Goal: Task Accomplishment & Management: Complete application form

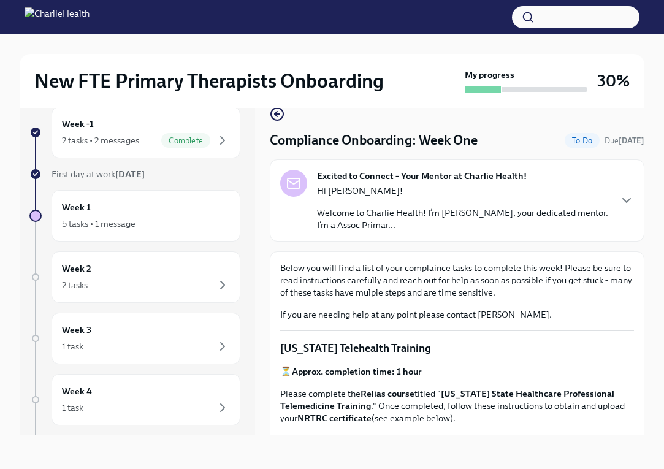
scroll to position [1496, 0]
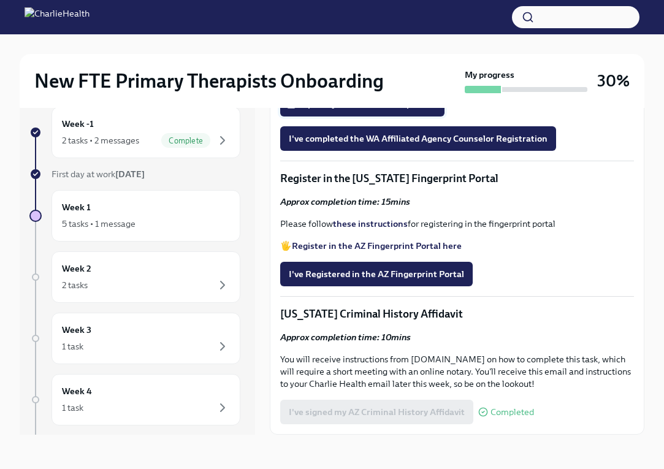
click at [418, 110] on span "Upload your WA AAC receipt here" at bounding box center [362, 104] width 147 height 12
click at [0, 0] on input "Upload your WA AAC receipt here" at bounding box center [0, 0] width 0 height 0
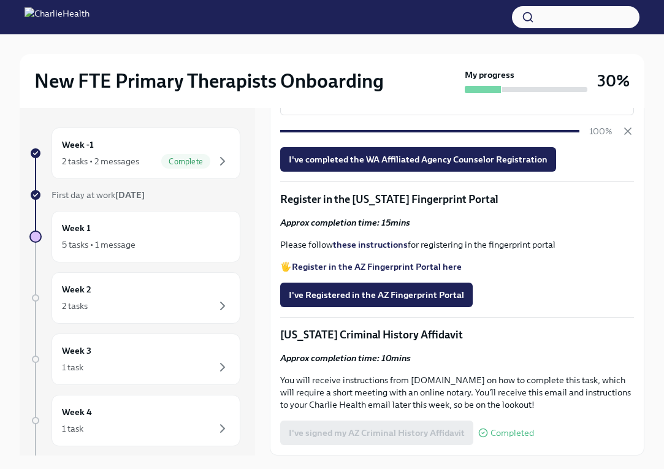
scroll to position [0, 0]
click at [626, 172] on div "I've completed the WA Affiliated Agency Counselor Registration" at bounding box center [457, 159] width 354 height 25
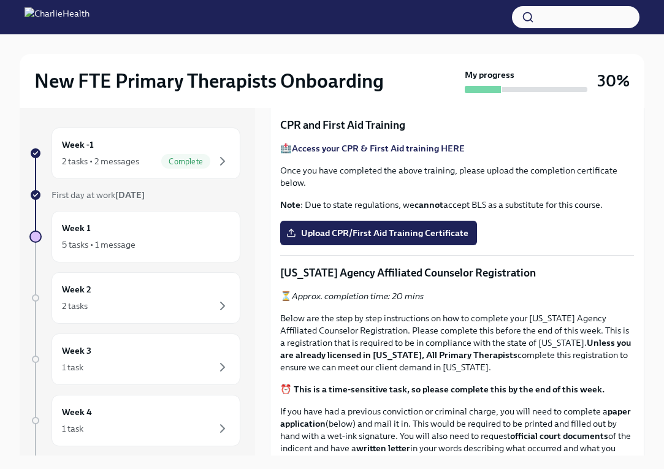
scroll to position [453, 0]
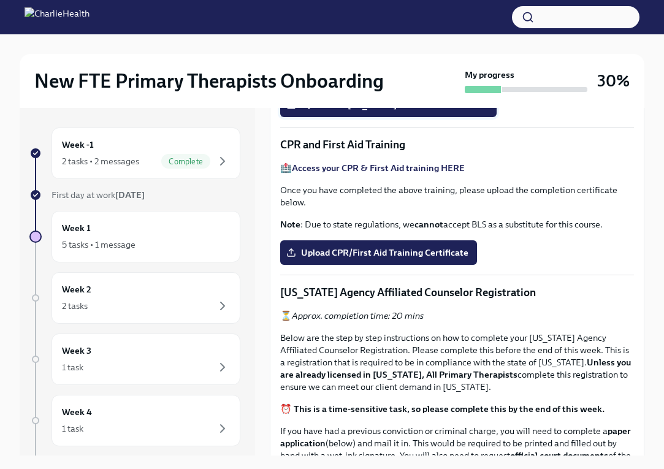
click at [462, 111] on span "Upload the Washington Telehealth Certificate" at bounding box center [388, 105] width 199 height 12
click at [0, 0] on input "Upload the Washington Telehealth Certificate" at bounding box center [0, 0] width 0 height 0
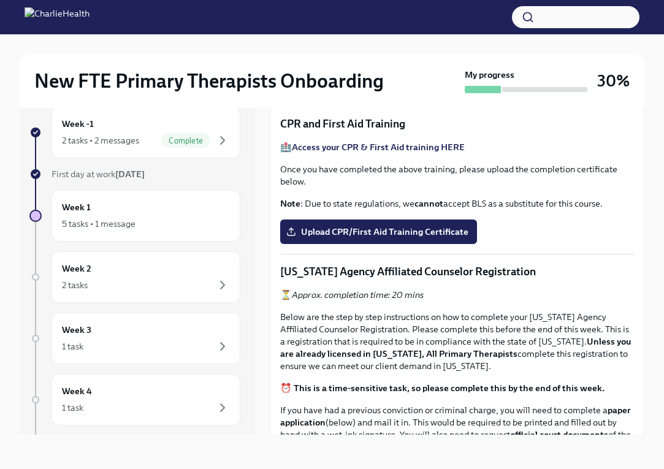
scroll to position [21, 0]
click at [626, 62] on button "Zoom image" at bounding box center [457, 62] width 354 height 0
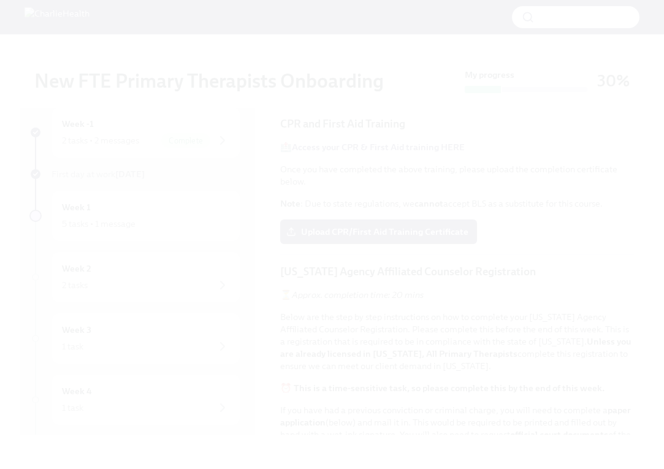
click at [626, 249] on button "Unzoom image" at bounding box center [332, 234] width 664 height 469
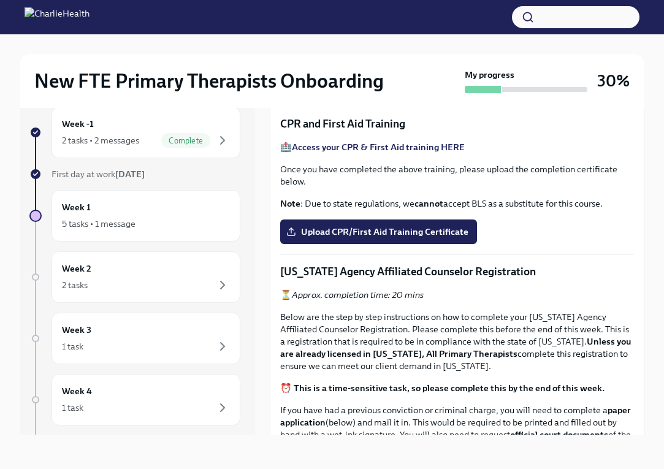
click at [626, 62] on button "Zoom image" at bounding box center [457, 62] width 354 height 0
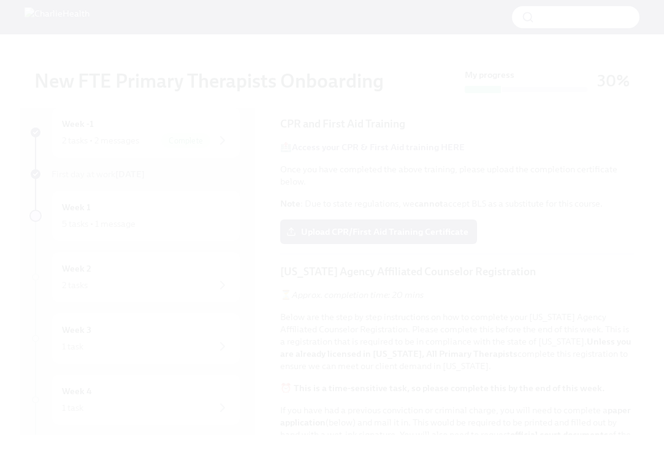
click at [626, 249] on button "Unzoom image" at bounding box center [332, 234] width 664 height 469
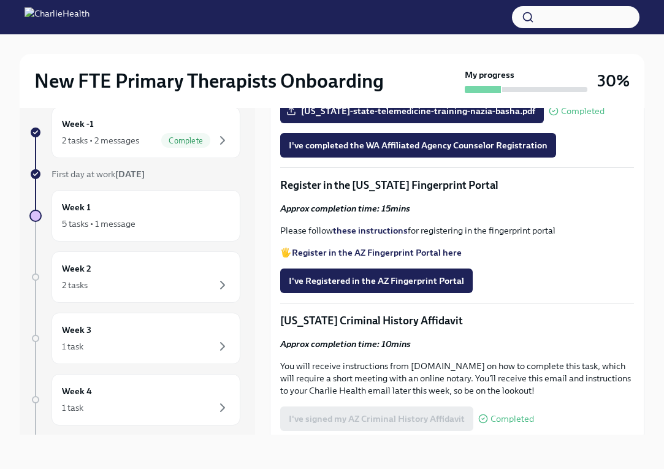
scroll to position [1380, 0]
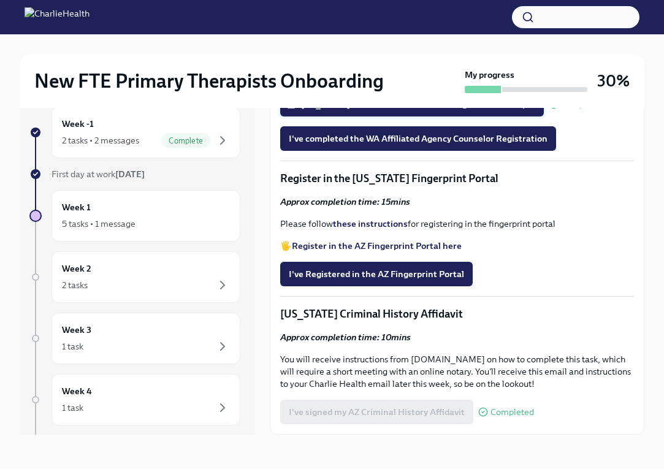
click at [524, 110] on span "[US_STATE]-state-telemedicine-training-nazia-basha.pdf" at bounding box center [412, 104] width 246 height 12
click at [0, 0] on input "[US_STATE]-state-telemedicine-training-nazia-basha.pdf" at bounding box center [0, 0] width 0 height 0
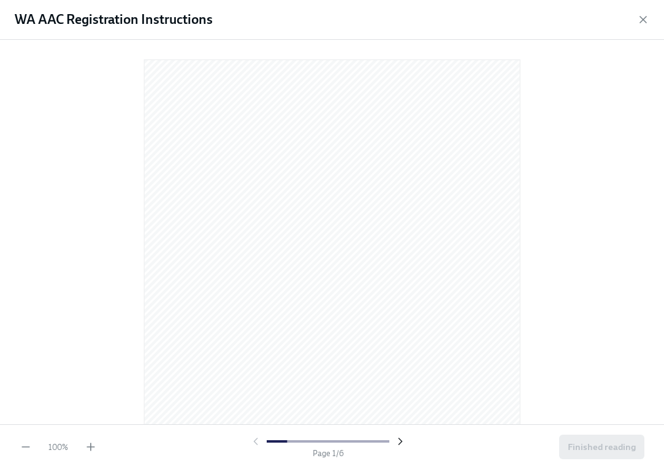
click at [406, 442] on icon "button" at bounding box center [400, 441] width 12 height 12
click at [260, 441] on icon "button" at bounding box center [255, 441] width 12 height 12
click at [256, 441] on div at bounding box center [327, 441] width 157 height 12
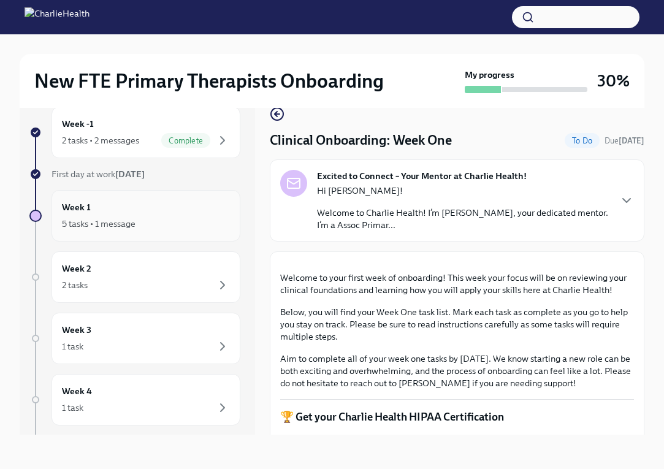
click at [171, 204] on div "Week 1 5 tasks • 1 message" at bounding box center [146, 215] width 168 height 31
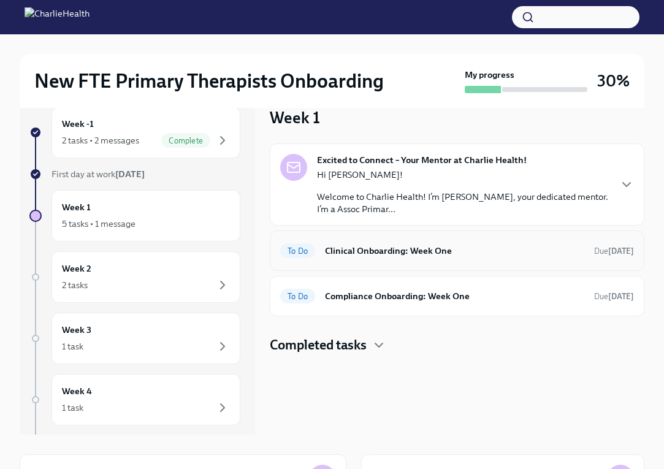
click at [515, 249] on h6 "Clinical Onboarding: Week One" at bounding box center [454, 250] width 259 height 13
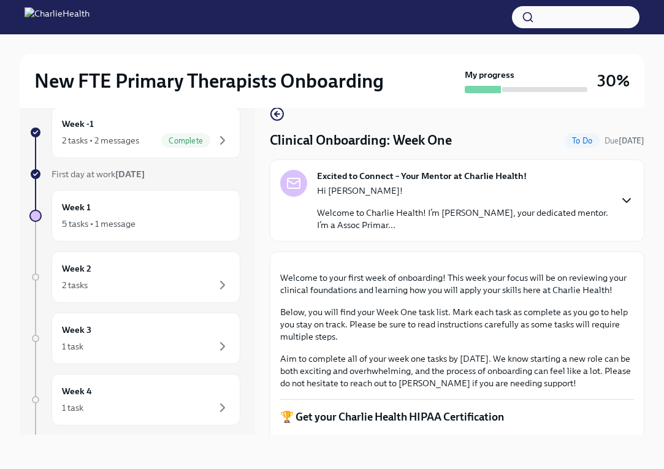
click at [629, 199] on icon "button" at bounding box center [626, 200] width 15 height 15
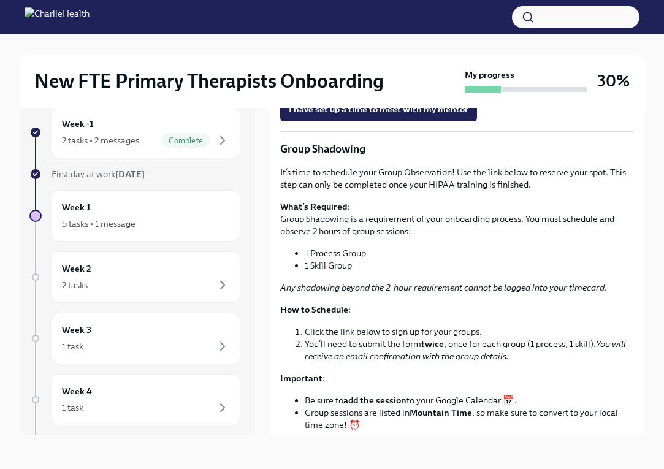
scroll to position [1601, 0]
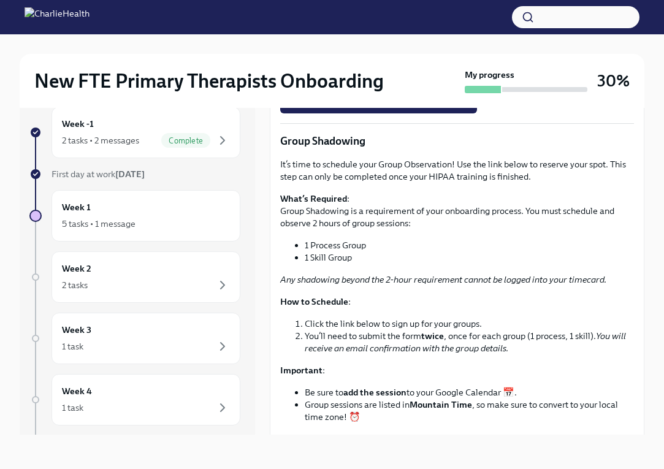
drag, startPoint x: 411, startPoint y: 131, endPoint x: 280, endPoint y: 130, distance: 130.5
click at [280, 20] on p "You have been assigned a mentor to be your buddy in the initial stages of getti…" at bounding box center [457, 1] width 354 height 37
drag, startPoint x: 412, startPoint y: 133, endPoint x: 279, endPoint y: 132, distance: 132.4
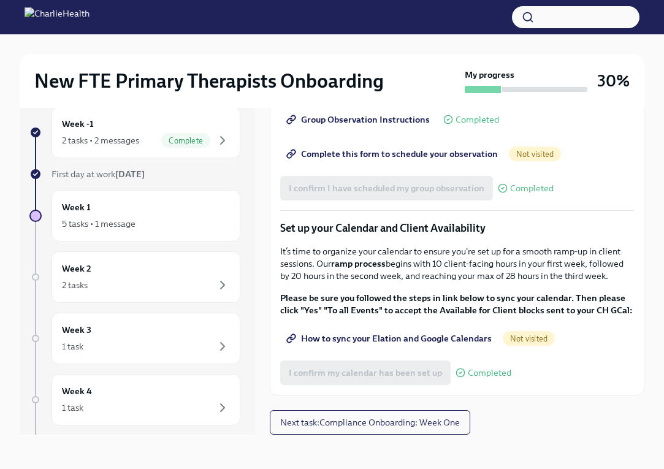
scroll to position [2043, 0]
click at [378, 422] on span "Next task : Compliance Onboarding: Week One" at bounding box center [370, 422] width 180 height 12
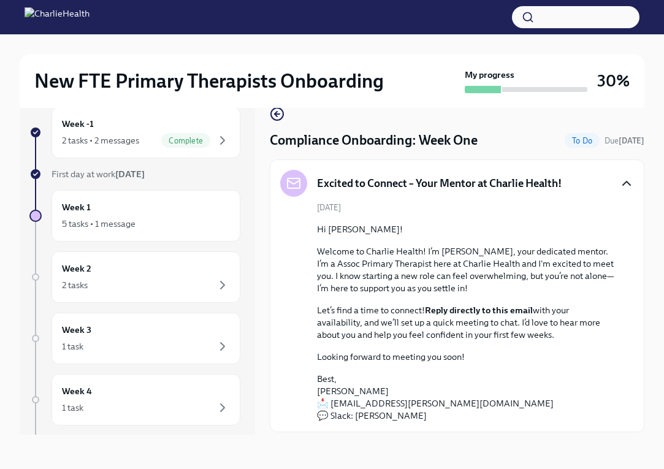
scroll to position [21, 0]
click at [653, 199] on div "New FTE Primary Therapists Onboarding My progress 30% Week -1 2 tasks • 2 messa…" at bounding box center [332, 240] width 664 height 455
click at [645, 160] on div "New FTE Primary Therapists Onboarding My progress 30% Week -1 2 tasks • 2 messa…" at bounding box center [332, 240] width 664 height 455
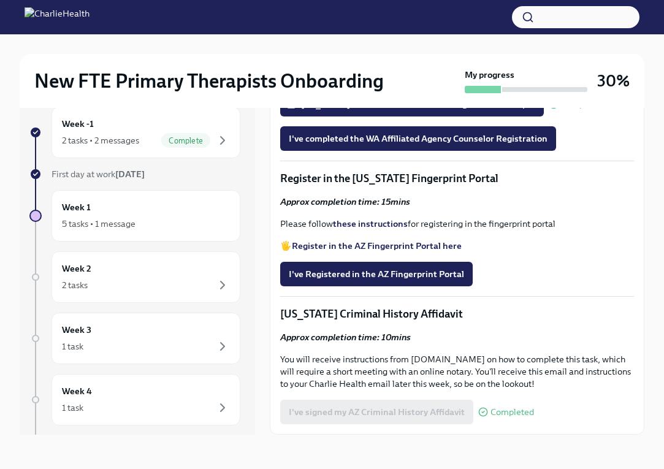
scroll to position [1680, 0]
click at [294, 109] on icon at bounding box center [291, 104] width 10 height 10
click at [0, 0] on input "[US_STATE]-state-telemedicine-training-nazia-basha.pdf" at bounding box center [0, 0] width 0 height 0
click at [301, 72] on img "button" at bounding box center [295, 35] width 11 height 74
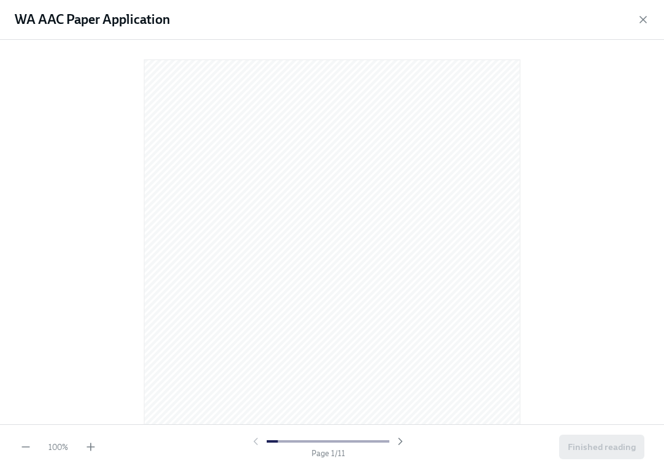
scroll to position [0, 0]
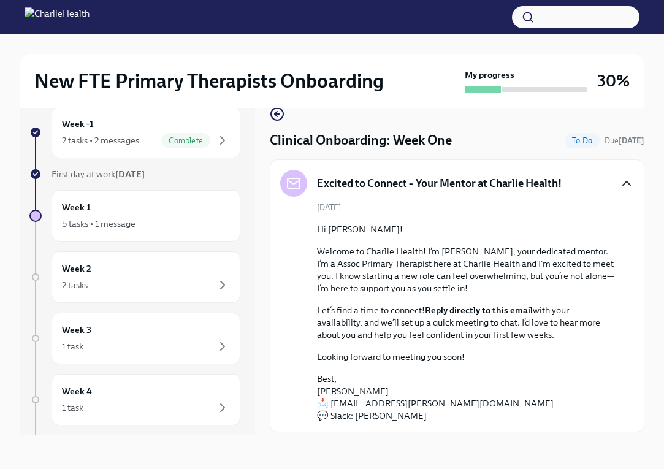
scroll to position [21, 0]
click at [655, 267] on div "New FTE Primary Therapists Onboarding My progress 30% Week -1 2 tasks • 2 messa…" at bounding box center [332, 240] width 664 height 455
click at [644, 226] on div "New FTE Primary Therapists Onboarding My progress 30% Week -1 2 tasks • 2 messa…" at bounding box center [332, 240] width 664 height 455
click at [649, 219] on div "New FTE Primary Therapists Onboarding My progress 30% Week -1 2 tasks • 2 messa…" at bounding box center [332, 240] width 664 height 455
click at [623, 178] on icon "button" at bounding box center [626, 183] width 15 height 15
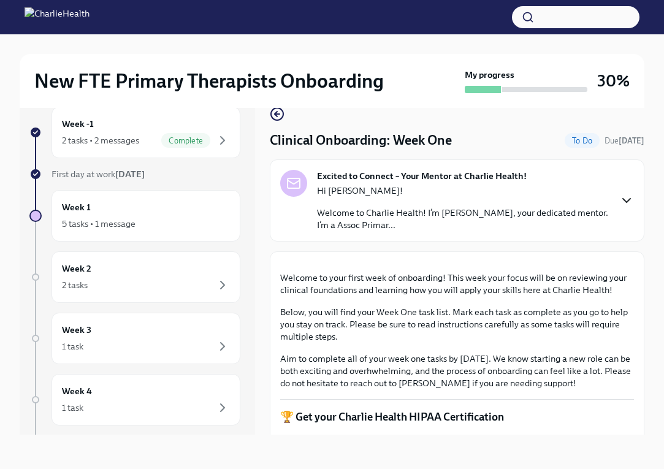
click at [649, 320] on div "New FTE Primary Therapists Onboarding My progress 30% Week -1 2 tasks • 2 messa…" at bounding box center [332, 240] width 664 height 455
click at [170, 205] on div "Week 1 5 tasks • 1 message" at bounding box center [146, 215] width 168 height 31
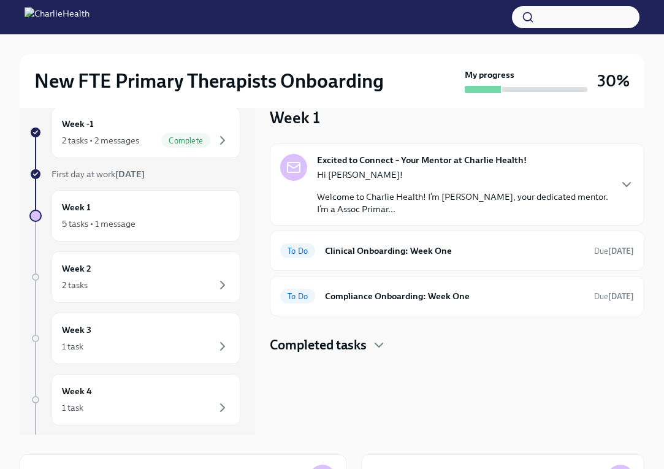
click at [364, 347] on h4 "Completed tasks" at bounding box center [318, 345] width 97 height 18
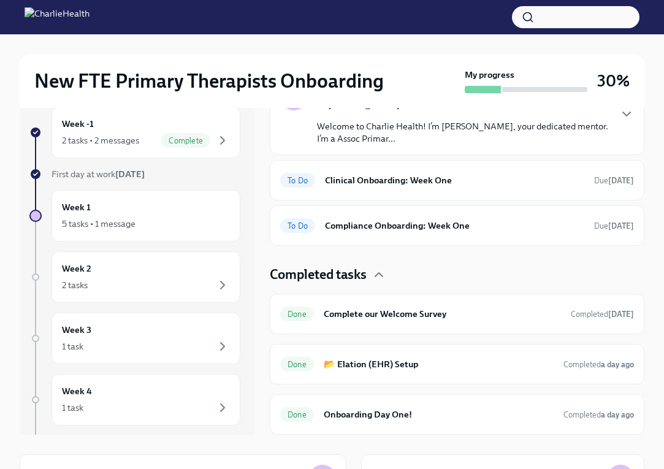
scroll to position [70, 0]
click at [433, 235] on div "To Do Compliance Onboarding: Week One Due in 3 days" at bounding box center [457, 225] width 374 height 40
click at [434, 227] on h6 "Compliance Onboarding: Week One" at bounding box center [454, 225] width 259 height 13
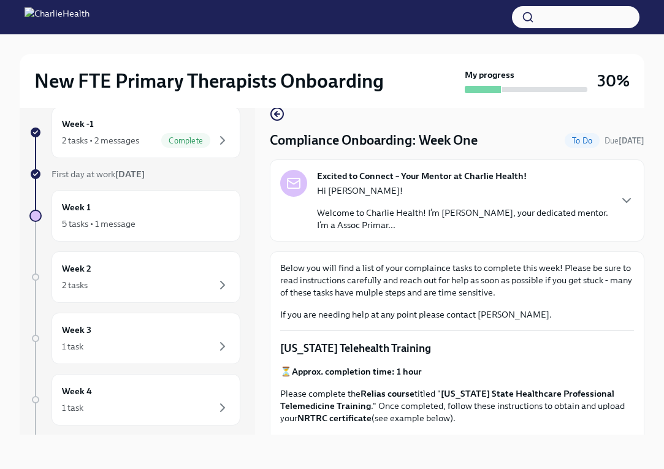
click at [657, 230] on div "New FTE Primary Therapists Onboarding My progress 30% Week -1 2 tasks • 2 messa…" at bounding box center [332, 240] width 664 height 455
click at [649, 316] on div "New FTE Primary Therapists Onboarding My progress 30% Week -1 2 tasks • 2 messa…" at bounding box center [332, 240] width 664 height 455
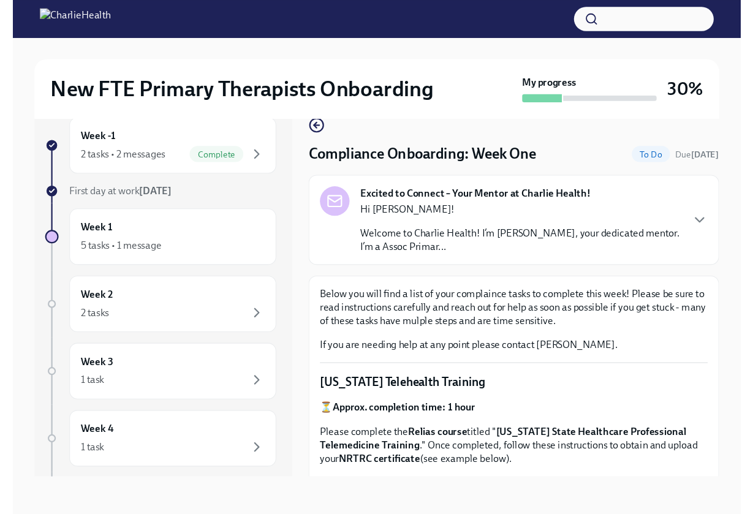
scroll to position [0, 0]
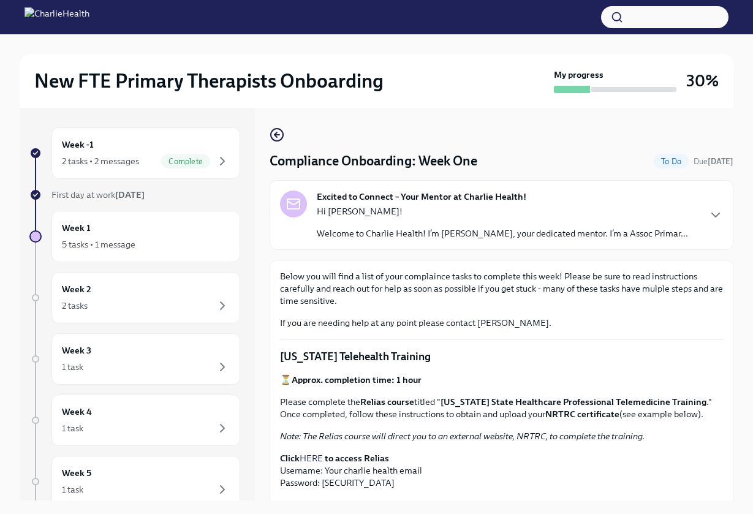
click at [663, 188] on div "New FTE Primary Therapists Onboarding My progress 30% Week -1 2 tasks • 2 messa…" at bounding box center [376, 284] width 753 height 501
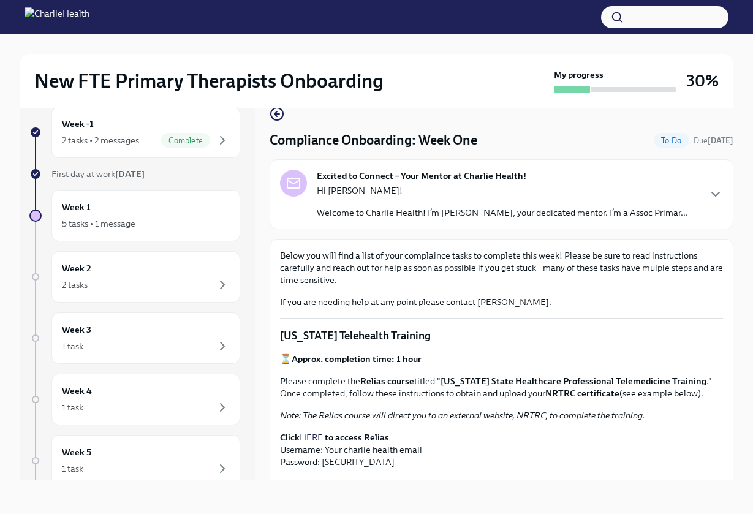
scroll to position [21, 0]
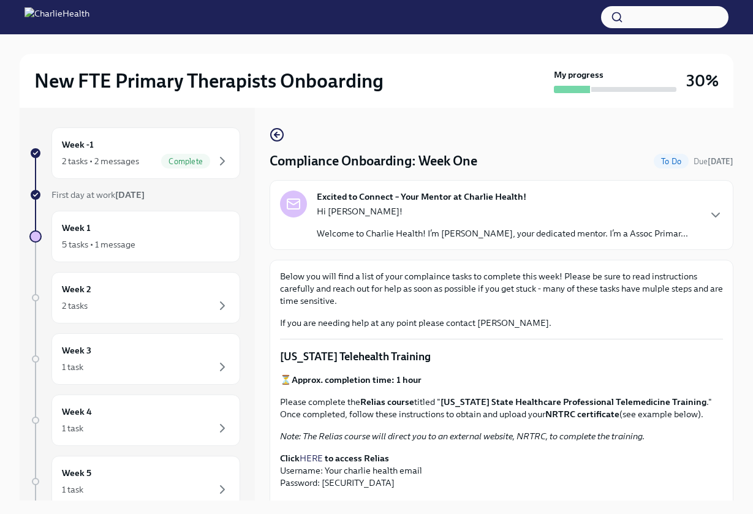
click at [747, 168] on div "New FTE Primary Therapists Onboarding My progress 30% Week -1 2 tasks • 2 messa…" at bounding box center [376, 284] width 753 height 501
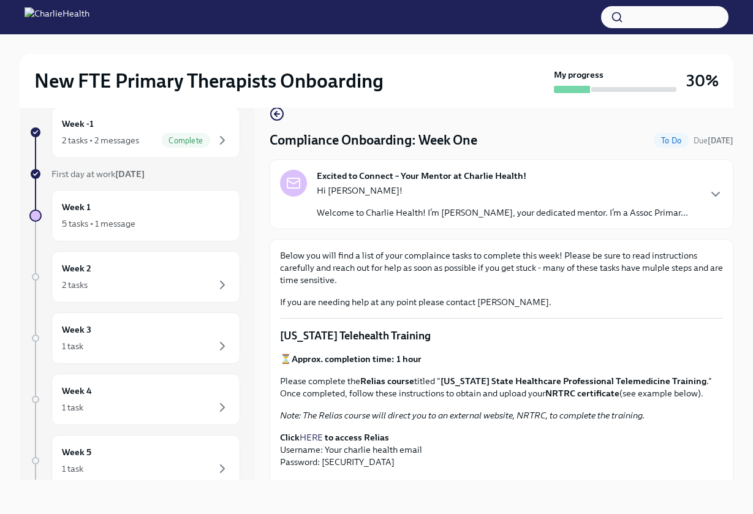
scroll to position [21, 0]
click at [714, 192] on icon "button" at bounding box center [715, 194] width 15 height 15
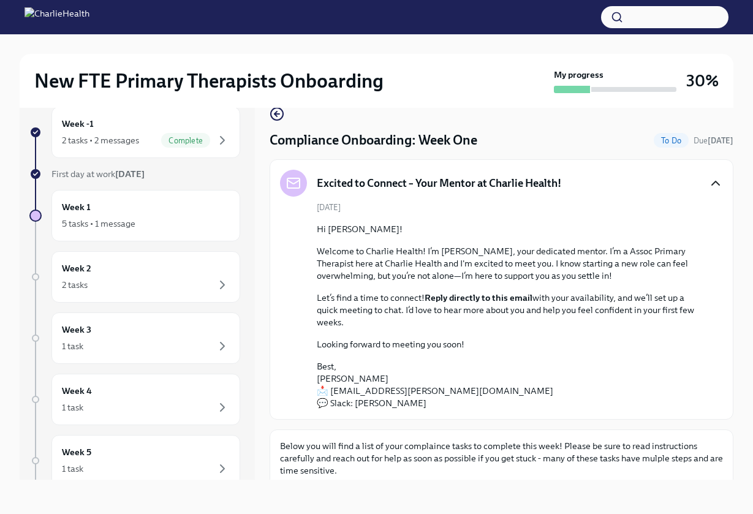
click at [748, 199] on div "New FTE Primary Therapists Onboarding My progress 30% Week -1 2 tasks • 2 messa…" at bounding box center [376, 263] width 753 height 501
click at [282, 115] on icon "button" at bounding box center [277, 114] width 15 height 15
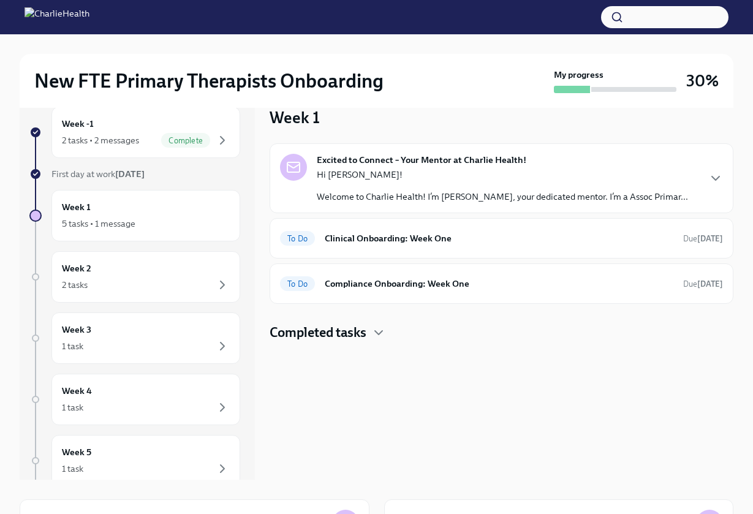
scroll to position [1, 0]
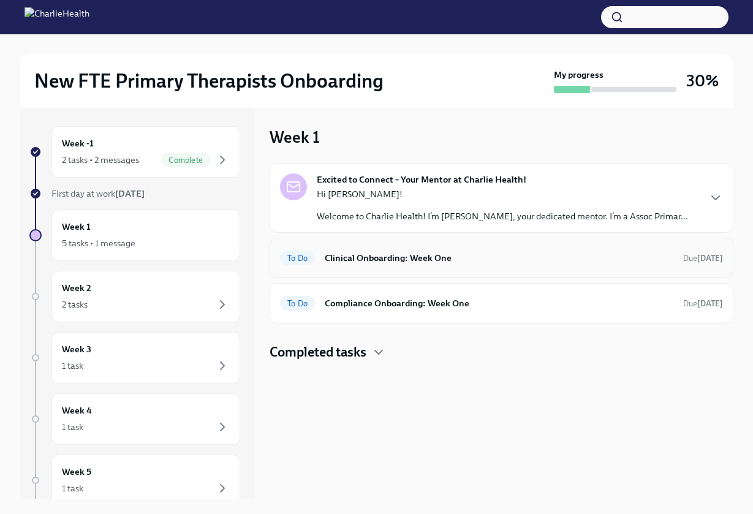
click at [562, 248] on div "To Do Clinical Onboarding: Week One Due in 3 days" at bounding box center [501, 258] width 443 height 20
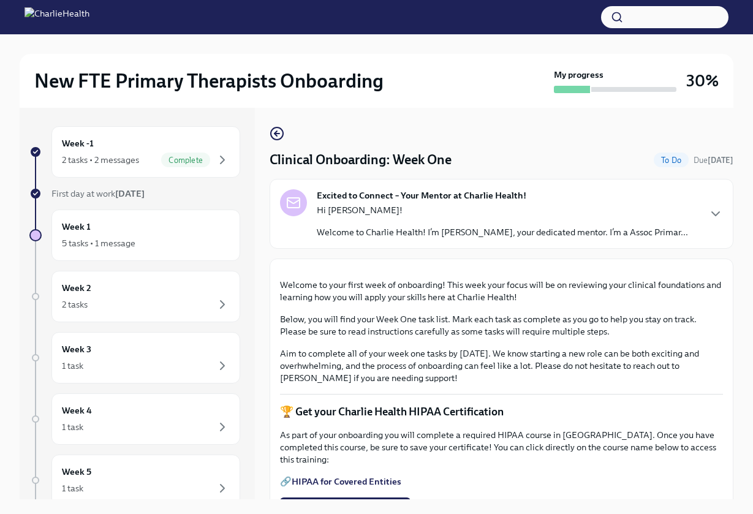
click at [746, 283] on div "New FTE Primary Therapists Onboarding My progress 30% Week -1 2 tasks • 2 messa…" at bounding box center [376, 283] width 753 height 501
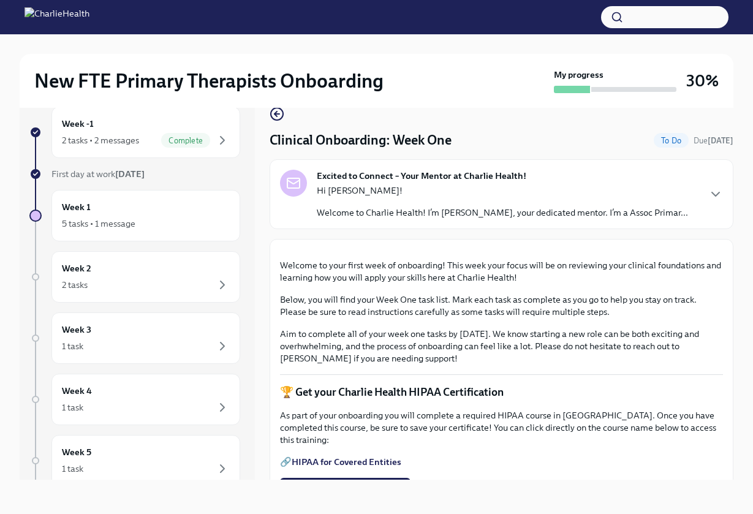
scroll to position [21, 0]
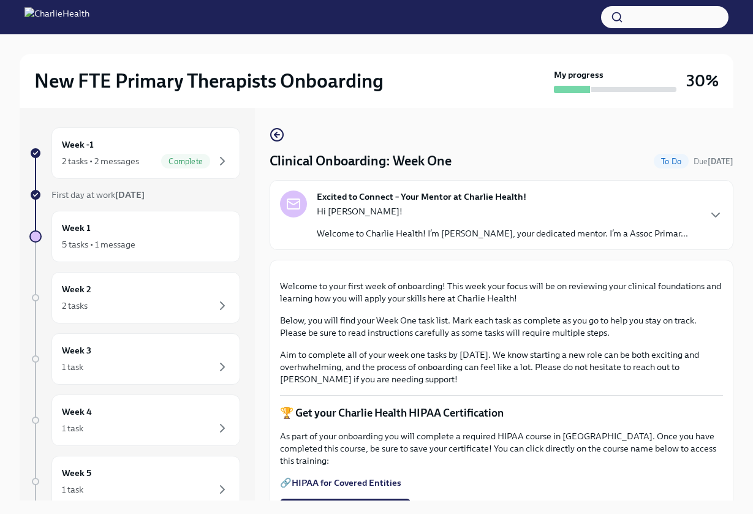
click at [752, 338] on div "New FTE Primary Therapists Onboarding My progress 30% Week -1 2 tasks • 2 messa…" at bounding box center [376, 284] width 753 height 501
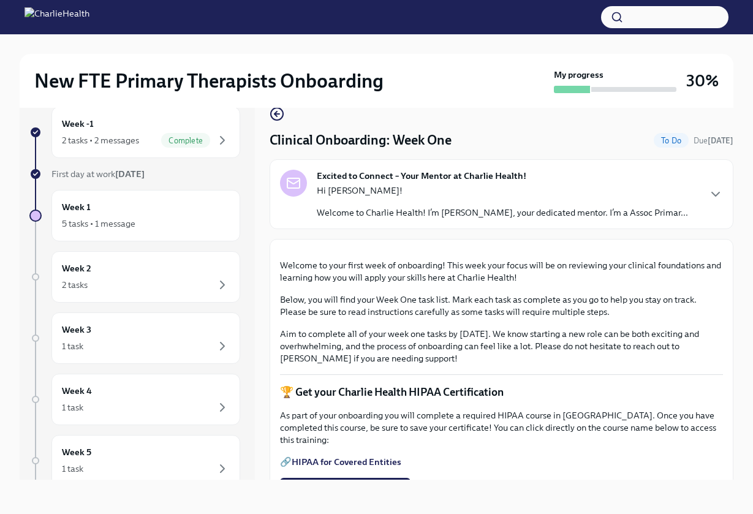
scroll to position [13, 0]
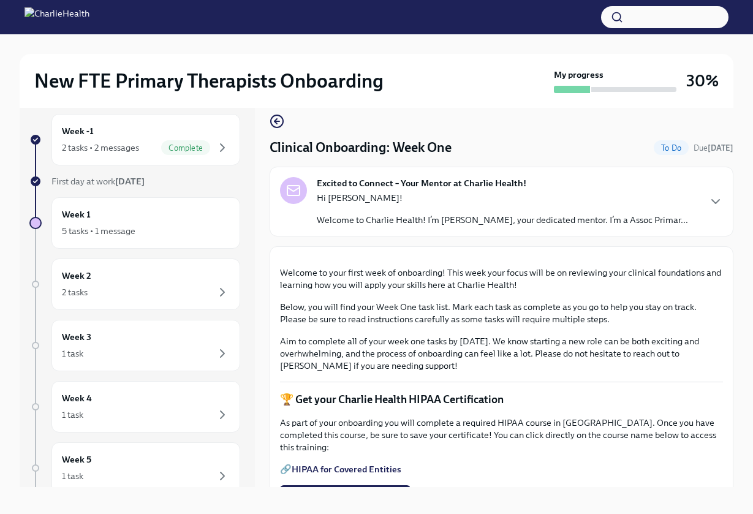
click at [706, 257] on button "Zoom image" at bounding box center [501, 257] width 443 height 0
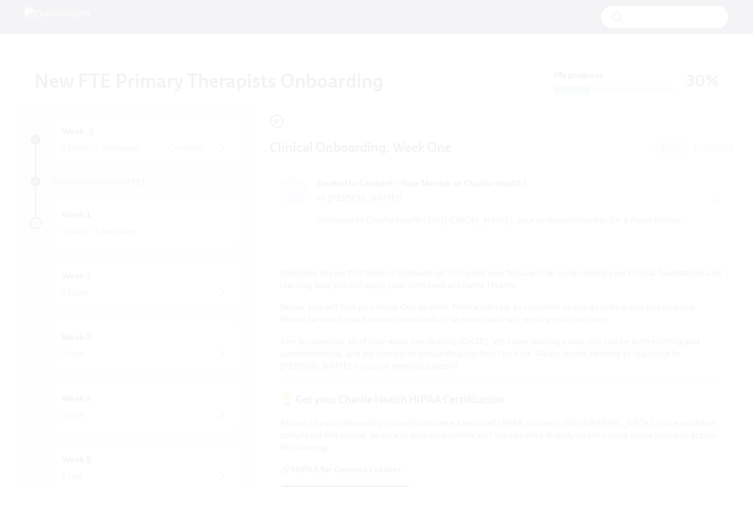
click at [706, 277] on button "Unzoom image" at bounding box center [376, 257] width 753 height 514
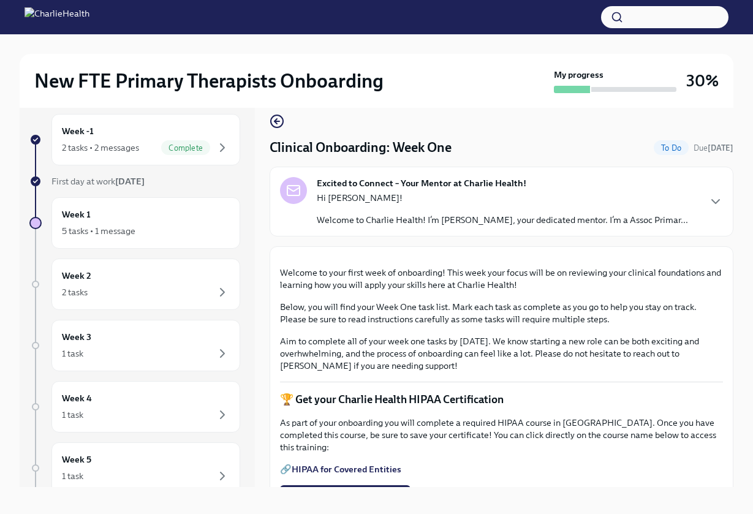
click at [669, 325] on p "Below, you will find your Week One task list. Mark each task as complete as you…" at bounding box center [501, 313] width 443 height 25
click at [278, 118] on icon "button" at bounding box center [277, 121] width 15 height 15
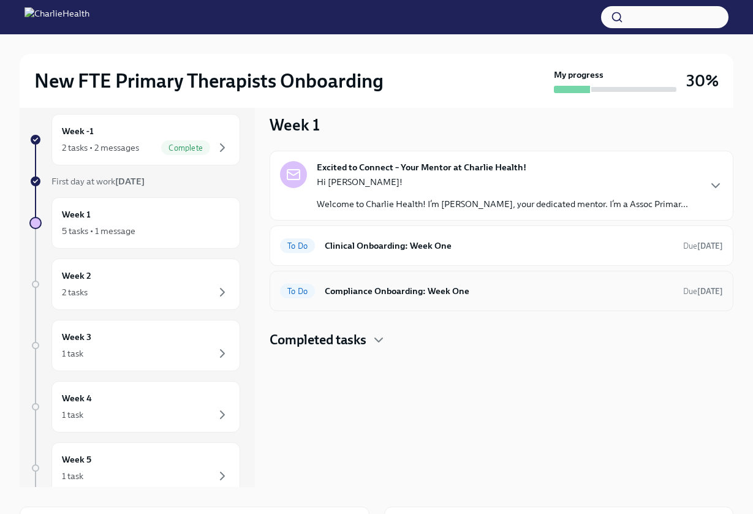
click at [360, 287] on h6 "Compliance Onboarding: Week One" at bounding box center [499, 290] width 349 height 13
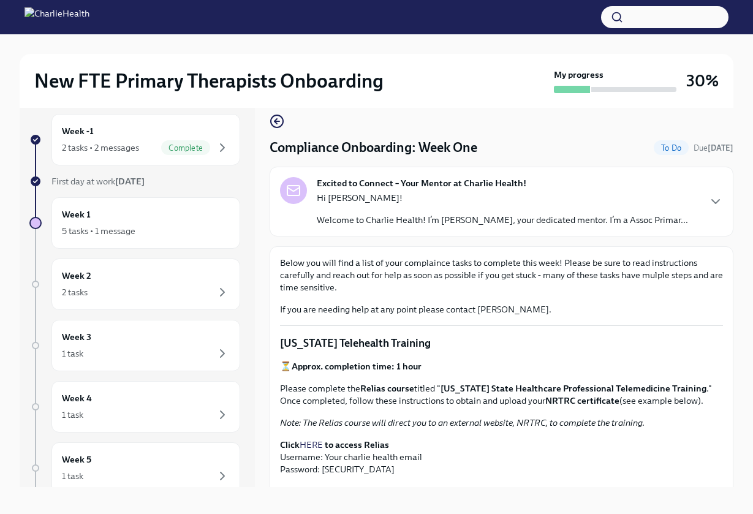
click at [377, 427] on em "Note: The Relias course will direct you to an external website, NRTRC, to compl…" at bounding box center [462, 422] width 365 height 11
click at [752, 341] on div "New FTE Primary Therapists Onboarding My progress 30% Week -1 2 tasks • 2 messa…" at bounding box center [376, 271] width 753 height 501
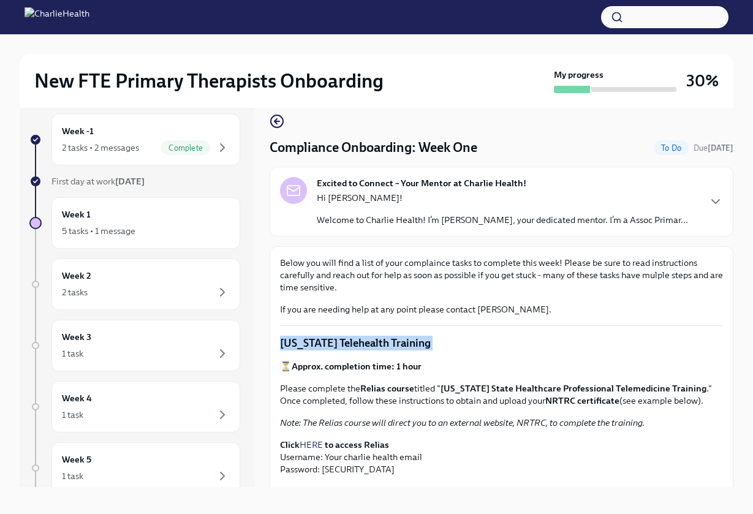
click at [752, 341] on div "New FTE Primary Therapists Onboarding My progress 30% Week -1 2 tasks • 2 messa…" at bounding box center [376, 271] width 753 height 501
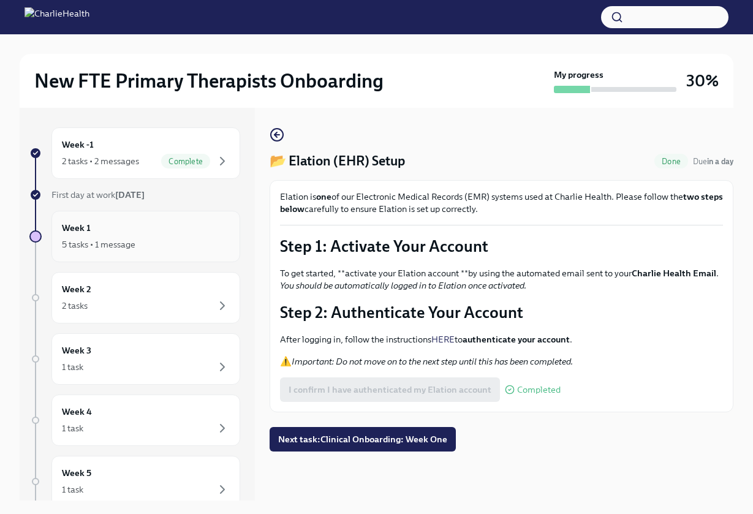
click at [176, 232] on div "Week 1 5 tasks • 1 message" at bounding box center [146, 236] width 168 height 31
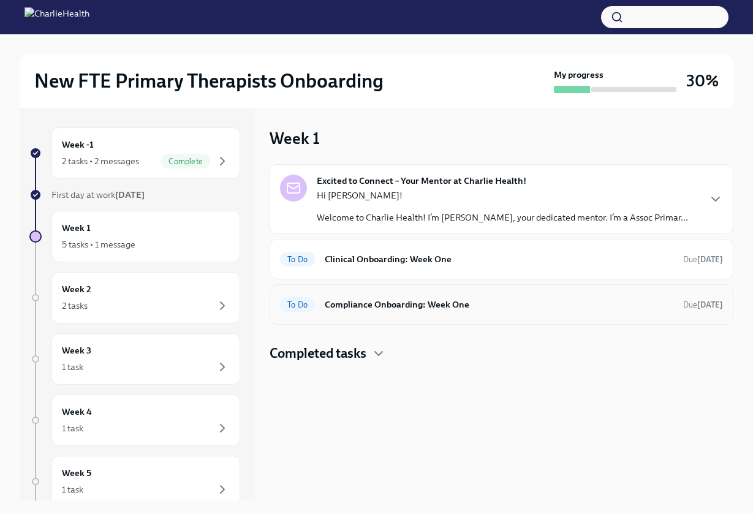
click at [437, 305] on h6 "Compliance Onboarding: Week One" at bounding box center [499, 304] width 349 height 13
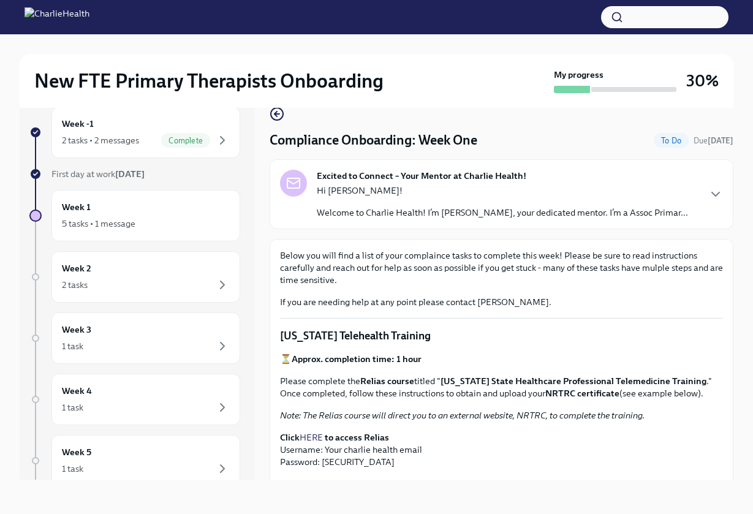
scroll to position [21, 0]
click at [726, 194] on div "Excited to Connect – Your Mentor at Charlie Health! Hi Nazia! Welcome to Charli…" at bounding box center [502, 194] width 464 height 70
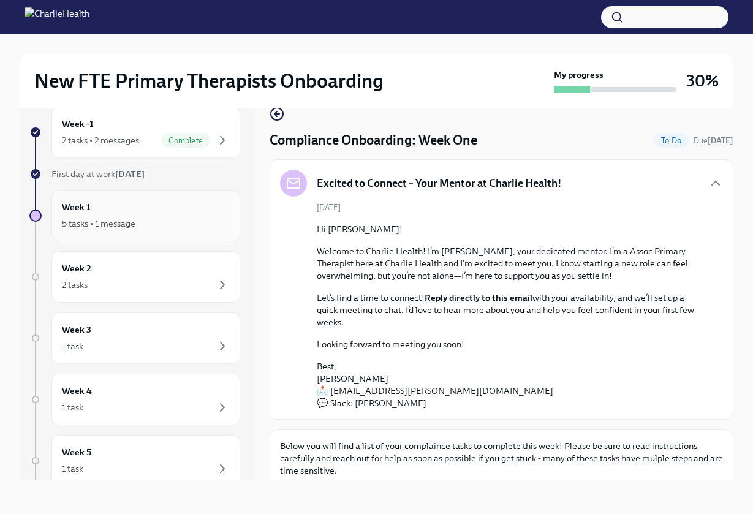
click at [140, 216] on div "5 tasks • 1 message" at bounding box center [146, 223] width 168 height 15
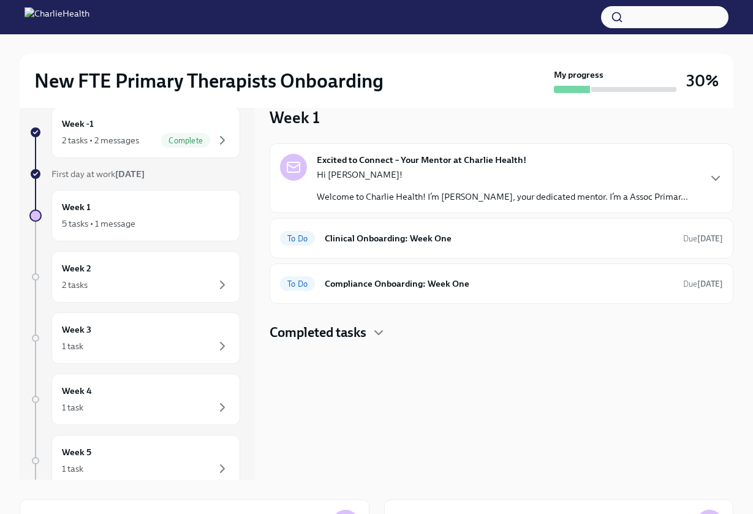
scroll to position [1, 0]
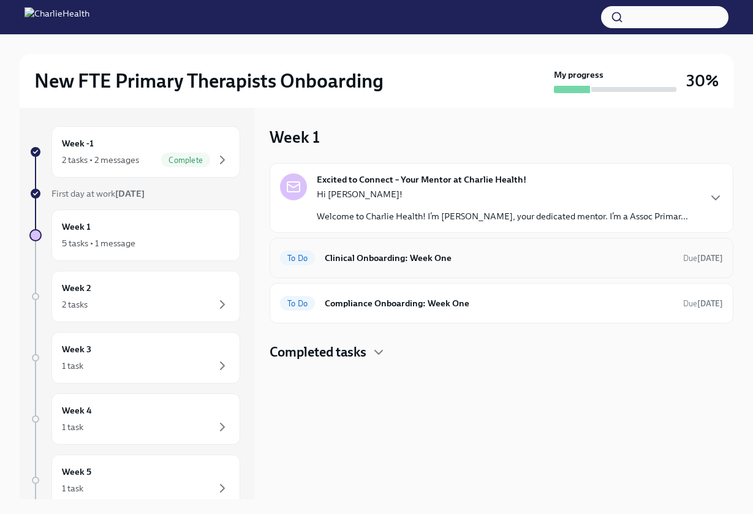
click at [383, 260] on h6 "Clinical Onboarding: Week One" at bounding box center [499, 257] width 349 height 13
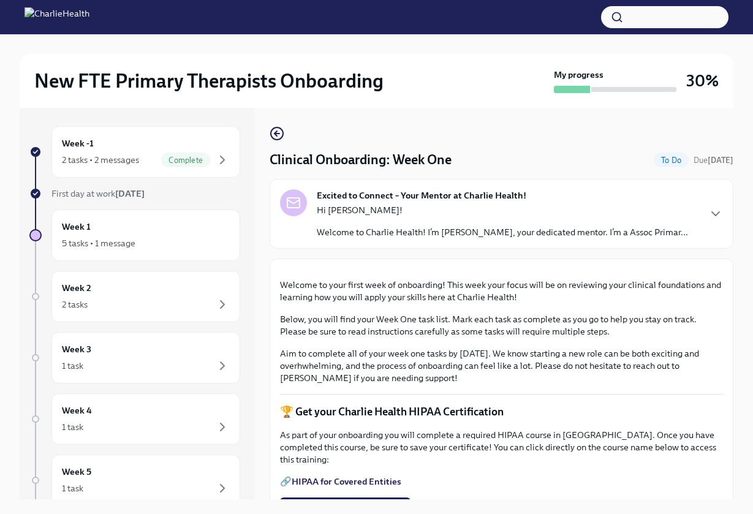
click at [752, 211] on div "New FTE Primary Therapists Onboarding My progress 30% Week -1 2 tasks • 2 messa…" at bounding box center [376, 283] width 753 height 501
click at [746, 208] on div "New FTE Primary Therapists Onboarding My progress 30% Week -1 2 tasks • 2 messa…" at bounding box center [376, 283] width 753 height 501
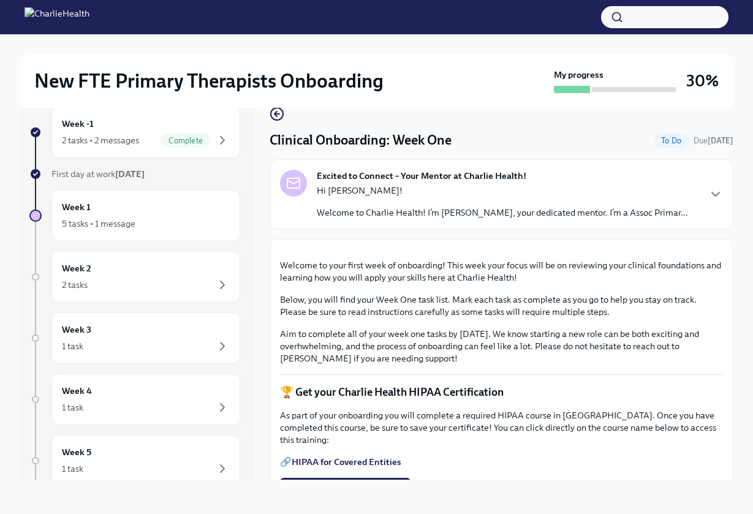
scroll to position [21, 0]
click at [112, 233] on div "Week 1 5 tasks • 1 message" at bounding box center [145, 215] width 189 height 51
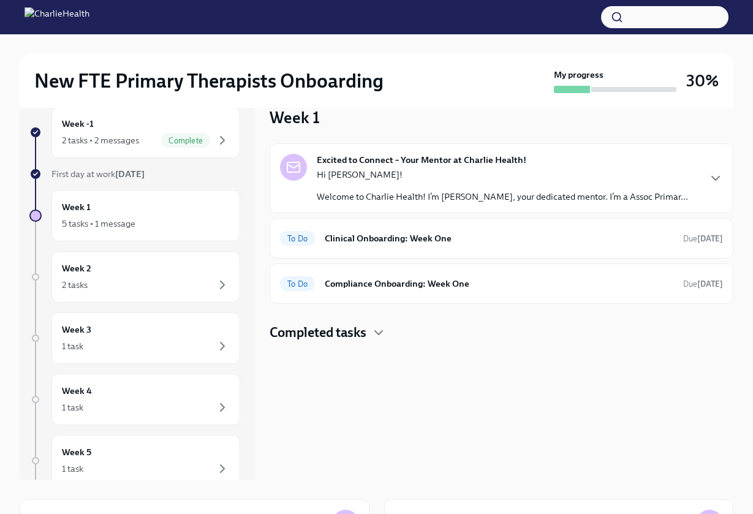
scroll to position [1, 0]
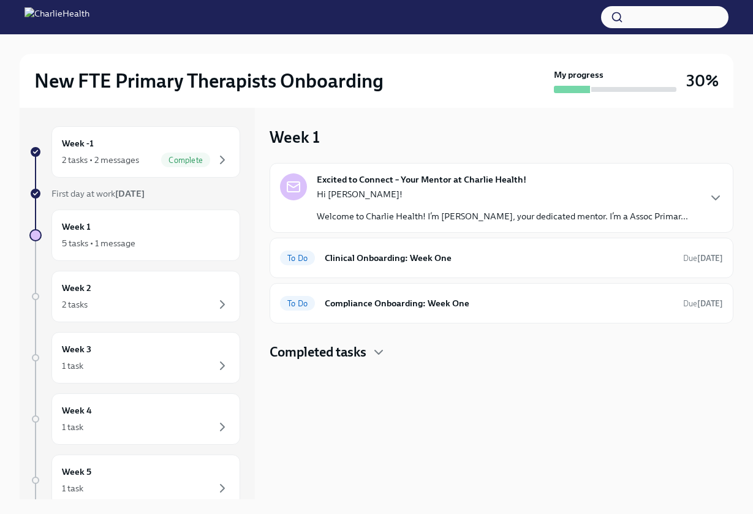
click at [363, 352] on h4 "Completed tasks" at bounding box center [318, 352] width 97 height 18
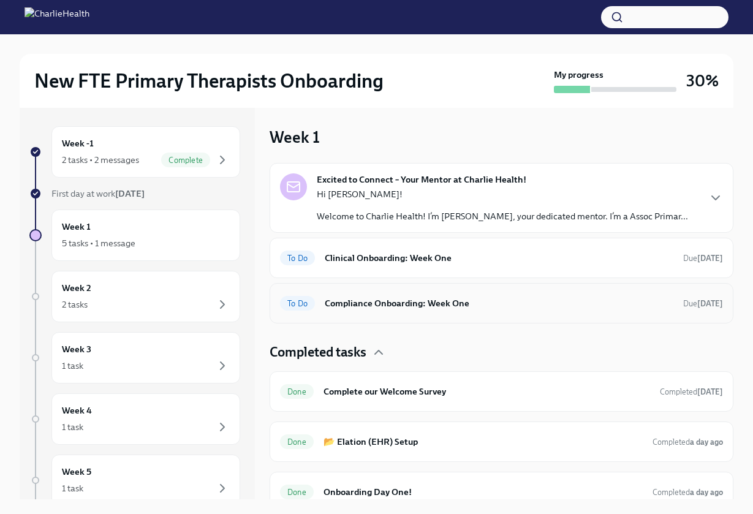
click at [375, 314] on div "To Do Compliance Onboarding: Week One Due in 3 days" at bounding box center [502, 303] width 464 height 40
click at [366, 298] on h6 "Compliance Onboarding: Week One" at bounding box center [499, 303] width 349 height 13
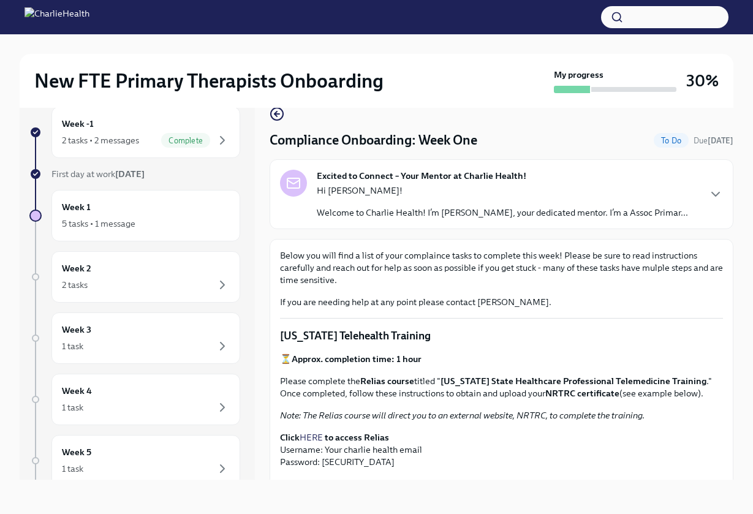
scroll to position [21, 0]
click at [282, 119] on icon "button" at bounding box center [277, 114] width 15 height 15
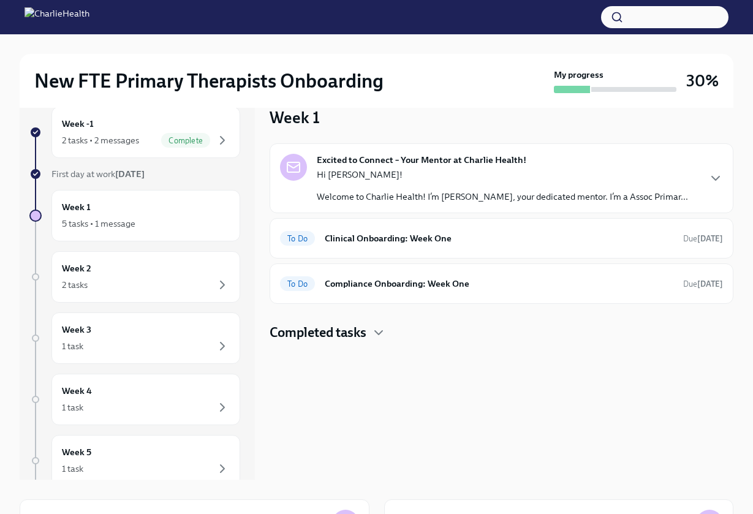
scroll to position [1, 0]
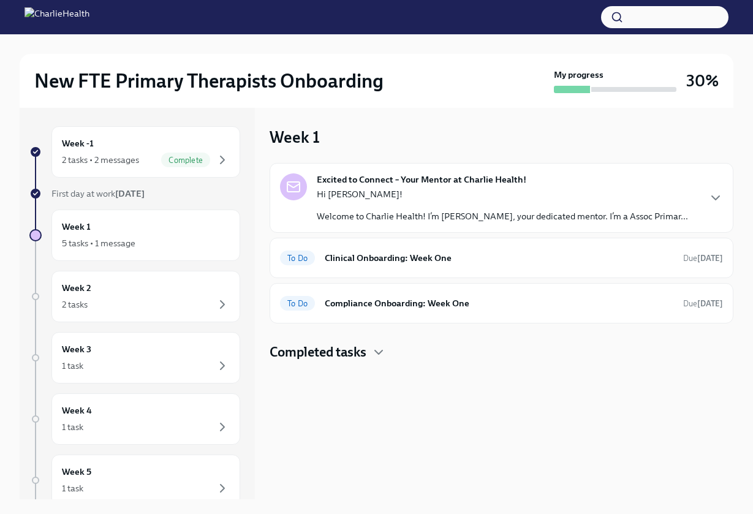
click at [282, 123] on div "Week 1 Excited to Connect – Your Mentor at Charlie Health! Hi Nazia! Welcome to…" at bounding box center [502, 303] width 464 height 393
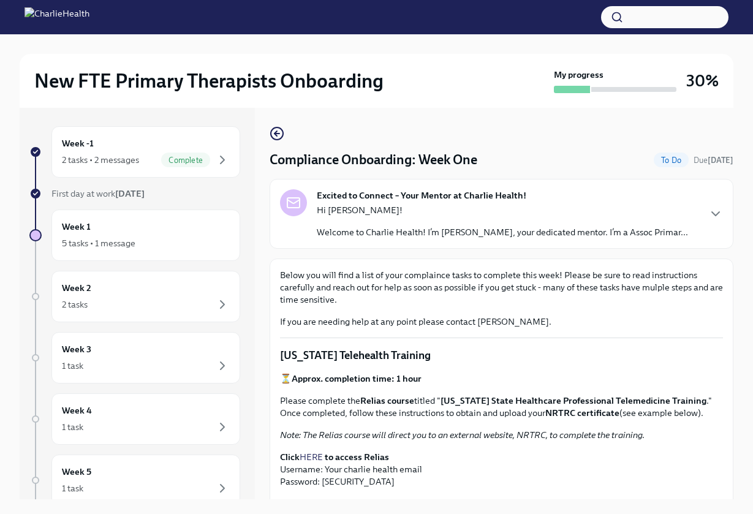
scroll to position [21, 0]
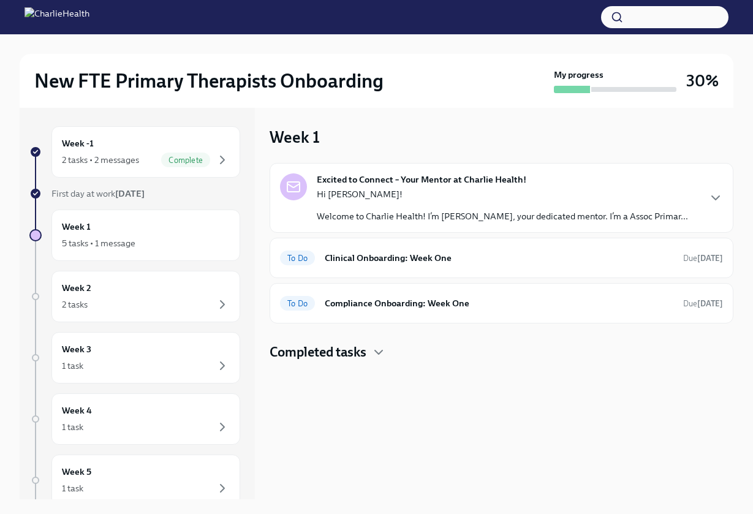
scroll to position [21, 0]
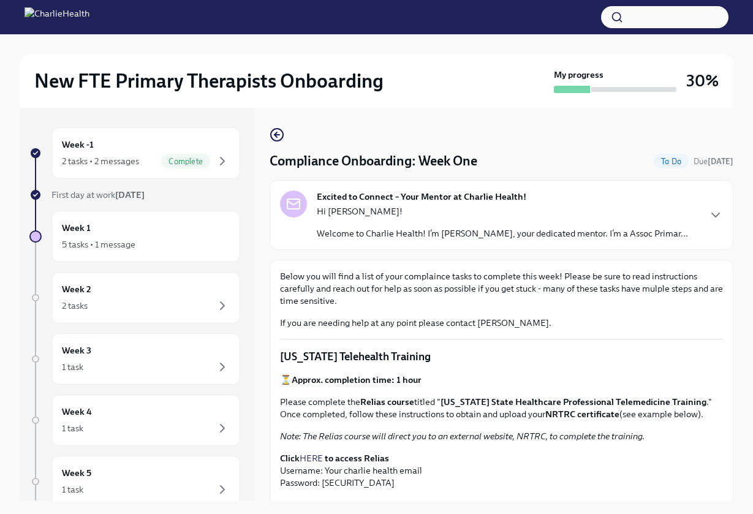
click at [752, 273] on div "New FTE Primary Therapists Onboarding My progress 30% Week -1 2 tasks • 2 messa…" at bounding box center [376, 284] width 753 height 501
click at [748, 281] on div "New FTE Primary Therapists Onboarding My progress 30% Week -1 2 tasks • 2 messa…" at bounding box center [376, 284] width 753 height 501
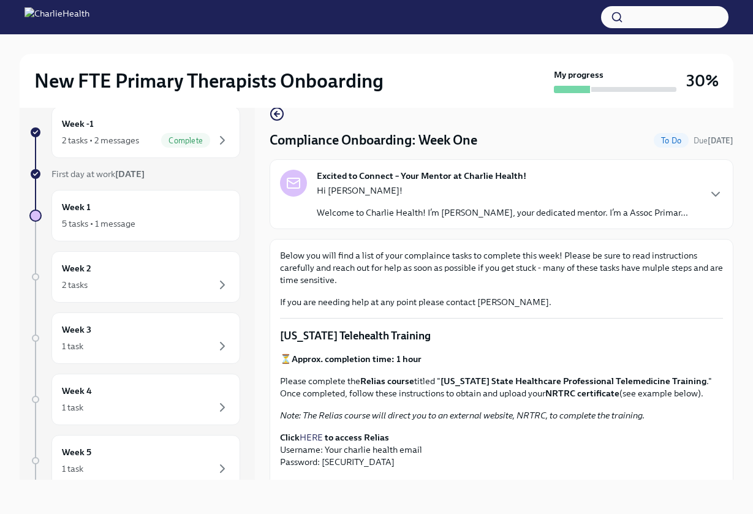
scroll to position [21, 0]
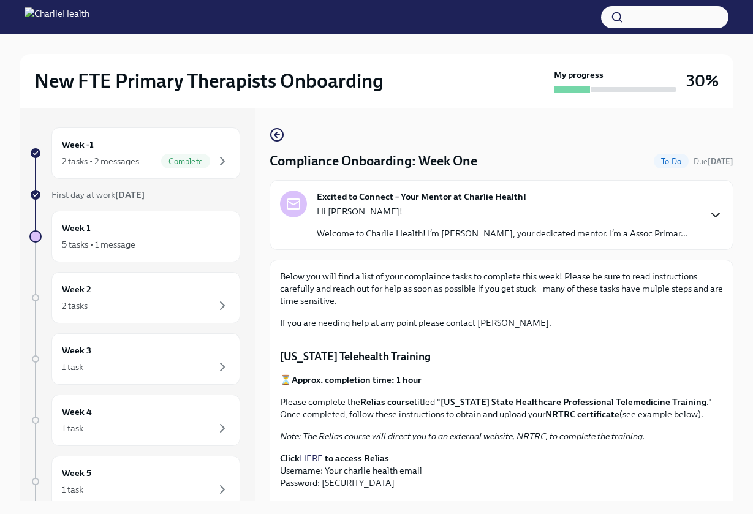
click at [722, 208] on icon "button" at bounding box center [715, 215] width 15 height 15
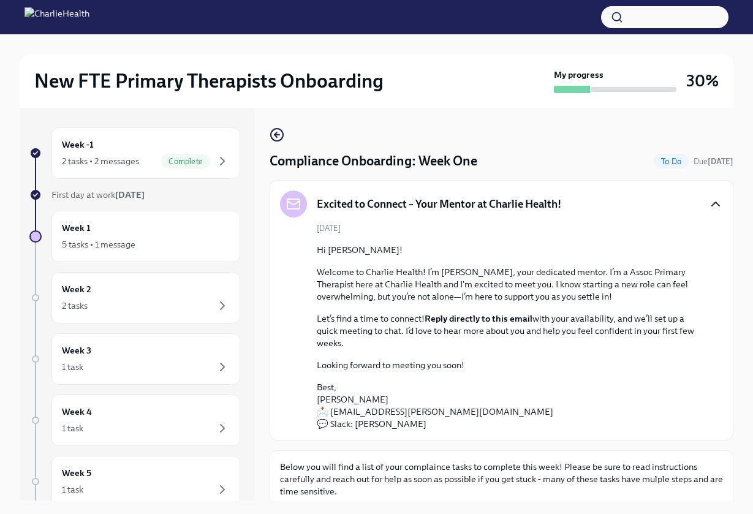
click at [667, 496] on p "Below you will find a list of your complaince tasks to complete this week! Plea…" at bounding box center [501, 479] width 443 height 37
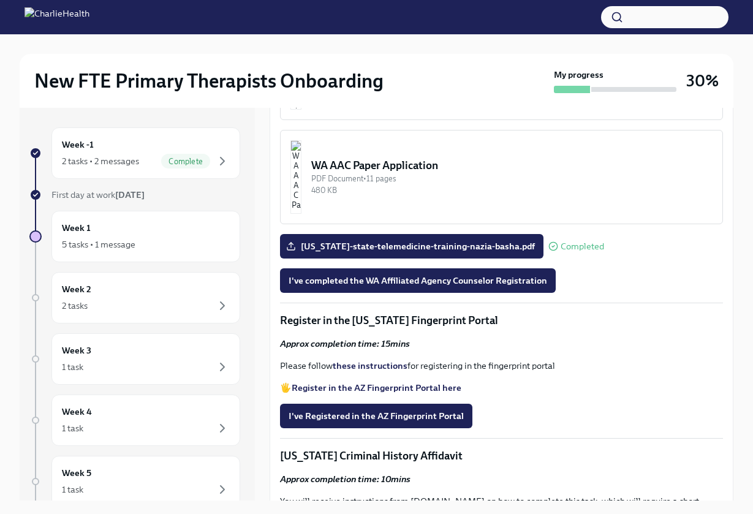
scroll to position [1306, 0]
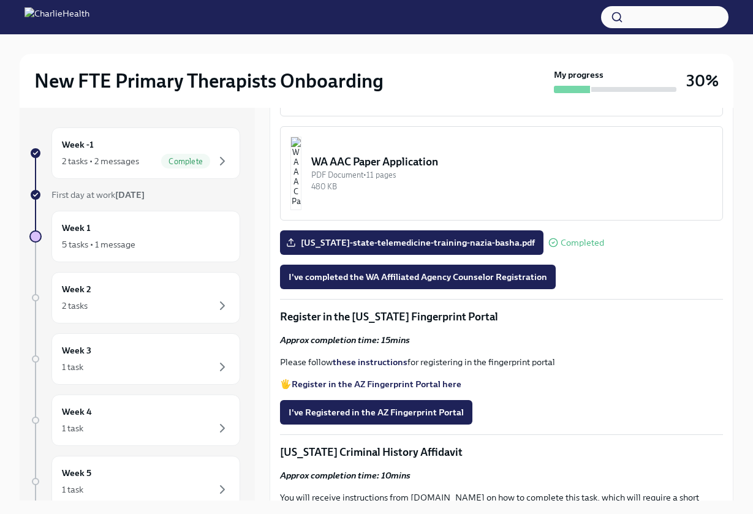
click at [301, 106] on img "button" at bounding box center [295, 69] width 11 height 74
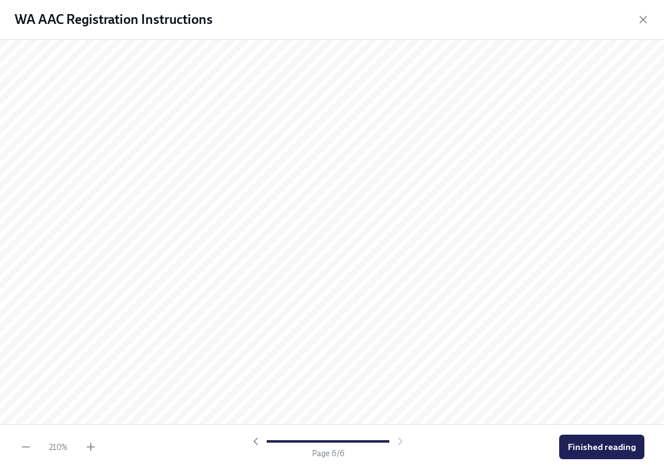
scroll to position [5207, 0]
click at [603, 447] on span "Finished reading" at bounding box center [601, 447] width 68 height 12
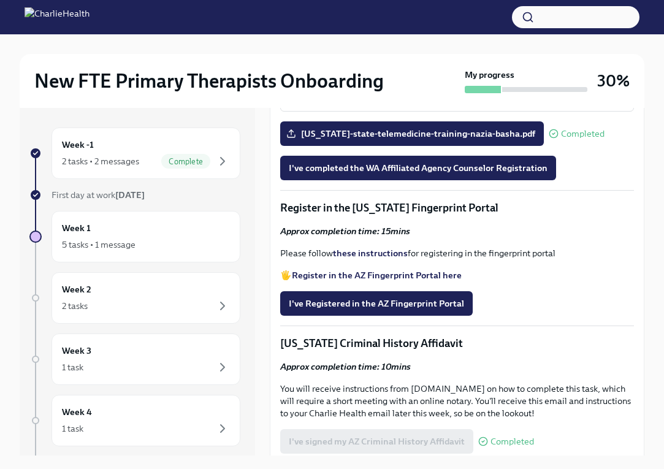
scroll to position [1569, 0]
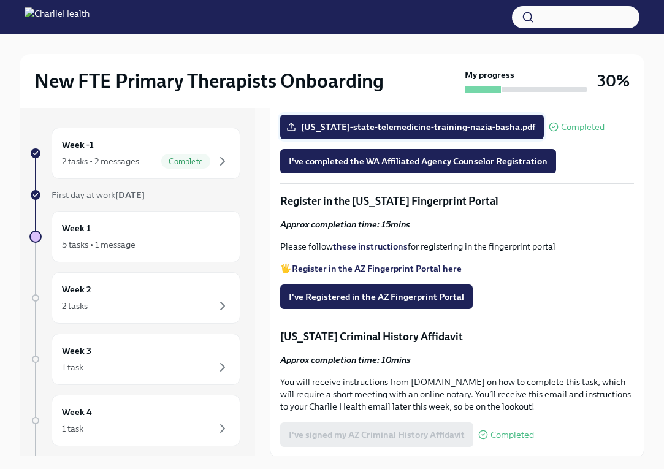
click at [289, 132] on icon at bounding box center [291, 127] width 10 height 10
click at [0, 0] on input "[US_STATE]-state-telemedicine-training-nazia-basha.pdf" at bounding box center [0, 0] width 0 height 0
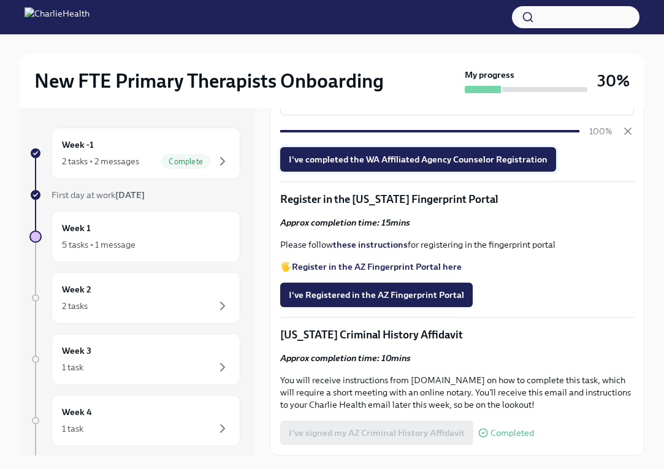
click at [482, 165] on span "I've completed the WA Affiliated Agency Counselor Registration" at bounding box center [418, 159] width 259 height 12
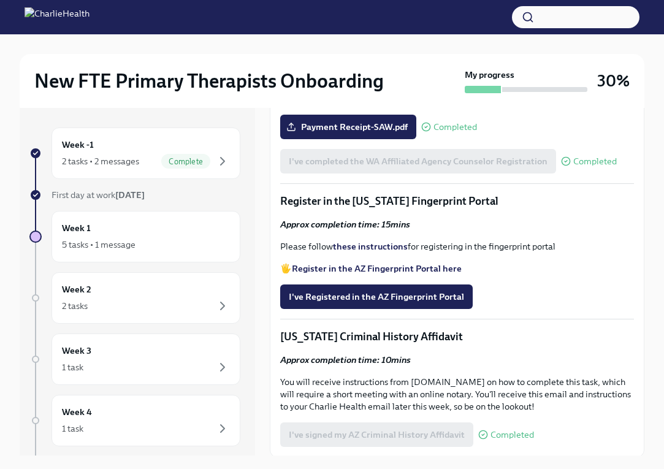
scroll to position [0, 0]
drag, startPoint x: 656, startPoint y: 198, endPoint x: 655, endPoint y: 159, distance: 39.2
click at [655, 159] on div "New FTE Primary Therapists Onboarding My progress 30% Week -1 2 tasks • 2 messa…" at bounding box center [332, 261] width 664 height 455
click at [651, 237] on div "New FTE Primary Therapists Onboarding My progress 30% Week -1 2 tasks • 2 messa…" at bounding box center [332, 261] width 664 height 455
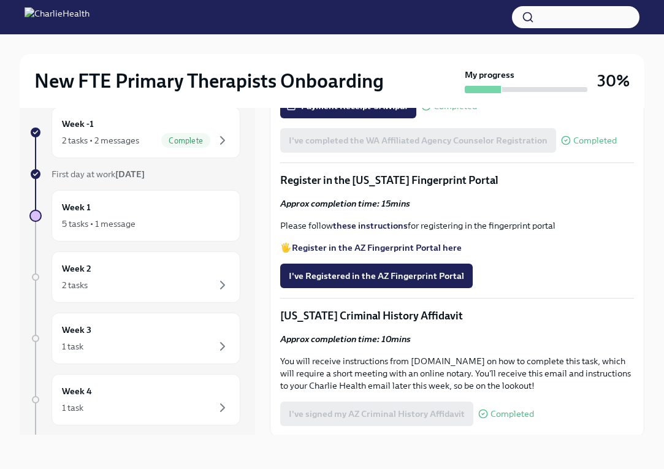
scroll to position [21, 0]
